Goal: Information Seeking & Learning: Find contact information

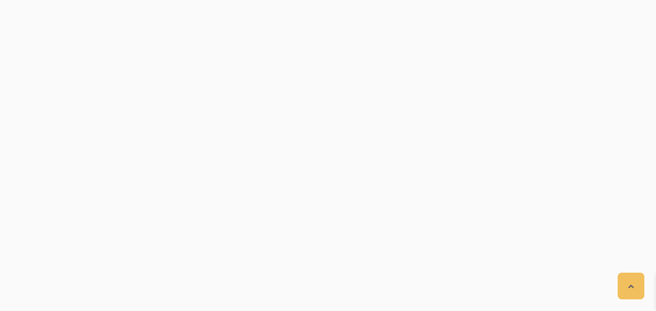
scroll to position [1179, 0]
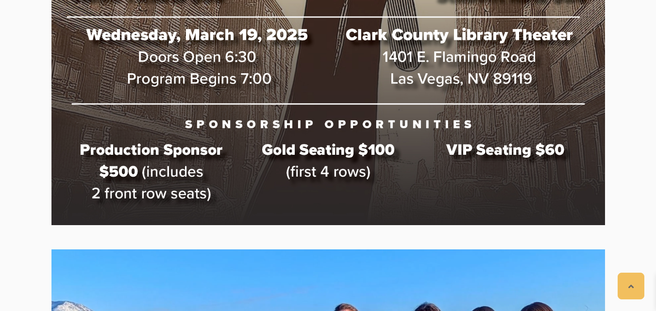
drag, startPoint x: 660, startPoint y: 24, endPoint x: 653, endPoint y: 102, distance: 79.1
drag, startPoint x: 653, startPoint y: 102, endPoint x: 660, endPoint y: 101, distance: 7.5
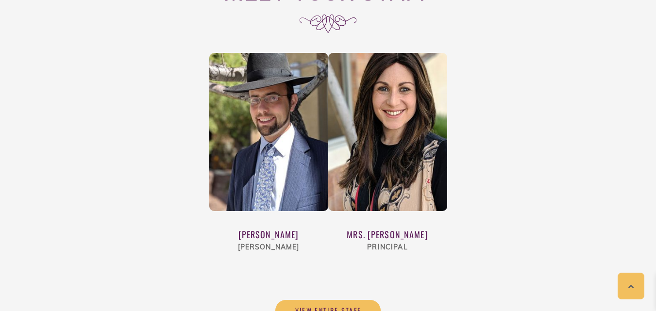
scroll to position [3447, 0]
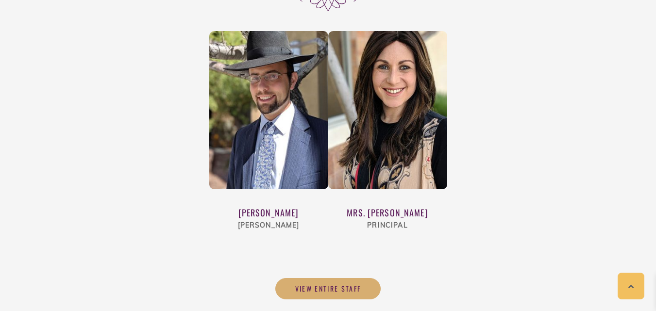
click at [368, 278] on link "View Entire Staff" at bounding box center [328, 288] width 106 height 21
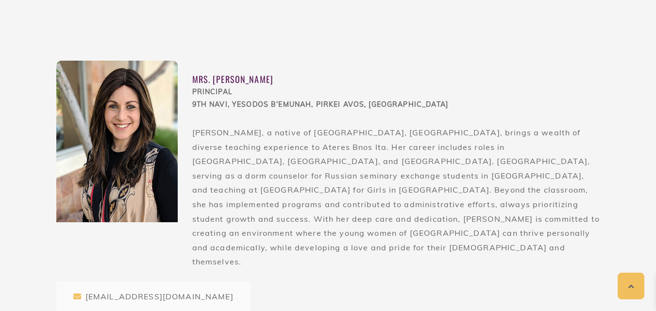
scroll to position [631, 0]
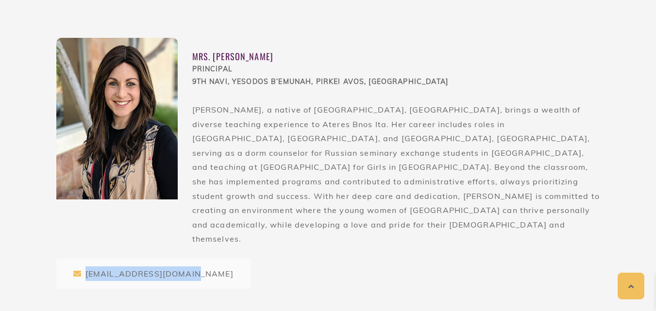
drag, startPoint x: 189, startPoint y: 246, endPoint x: 81, endPoint y: 249, distance: 108.3
click at [81, 259] on div "sschwartz@atereslv.org" at bounding box center [153, 274] width 194 height 30
copy div "sschwartz@atereslv.org"
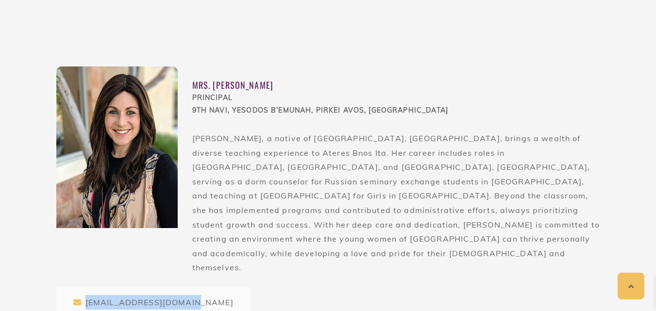
scroll to position [613, 0]
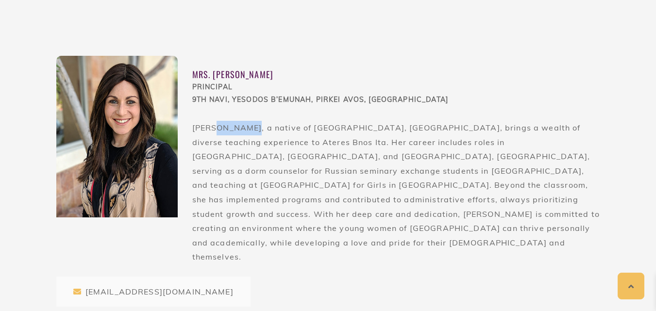
drag, startPoint x: 250, startPoint y: 130, endPoint x: 214, endPoint y: 130, distance: 35.9
click at [214, 130] on p "Mrs. Schwartz, a native of Rochester, NY, brings a wealth of diverse teaching e…" at bounding box center [396, 193] width 408 height 144
copy p "Schwartz"
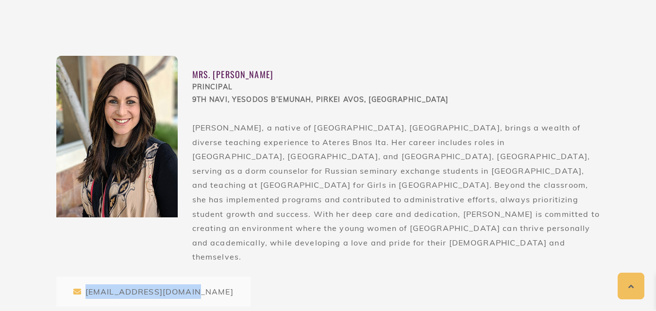
drag, startPoint x: 186, startPoint y: 264, endPoint x: 85, endPoint y: 260, distance: 100.1
click at [85, 277] on div "sschwartz@atereslv.org" at bounding box center [153, 292] width 194 height 30
copy div "sschwartz@atereslv.org"
